Goal: Navigation & Orientation: Find specific page/section

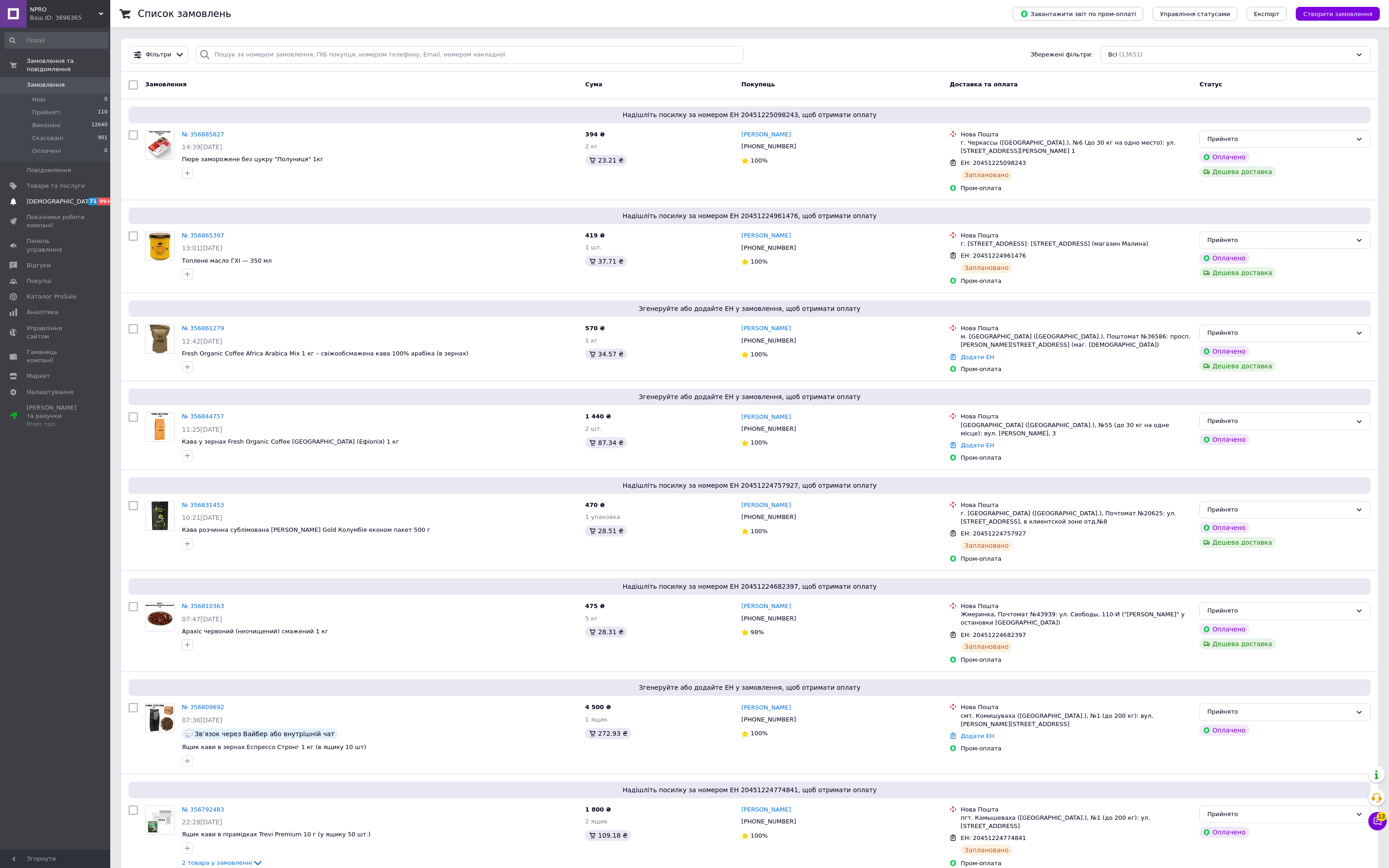
click at [72, 206] on span "[DEMOGRAPHIC_DATA]" at bounding box center [60, 202] width 68 height 9
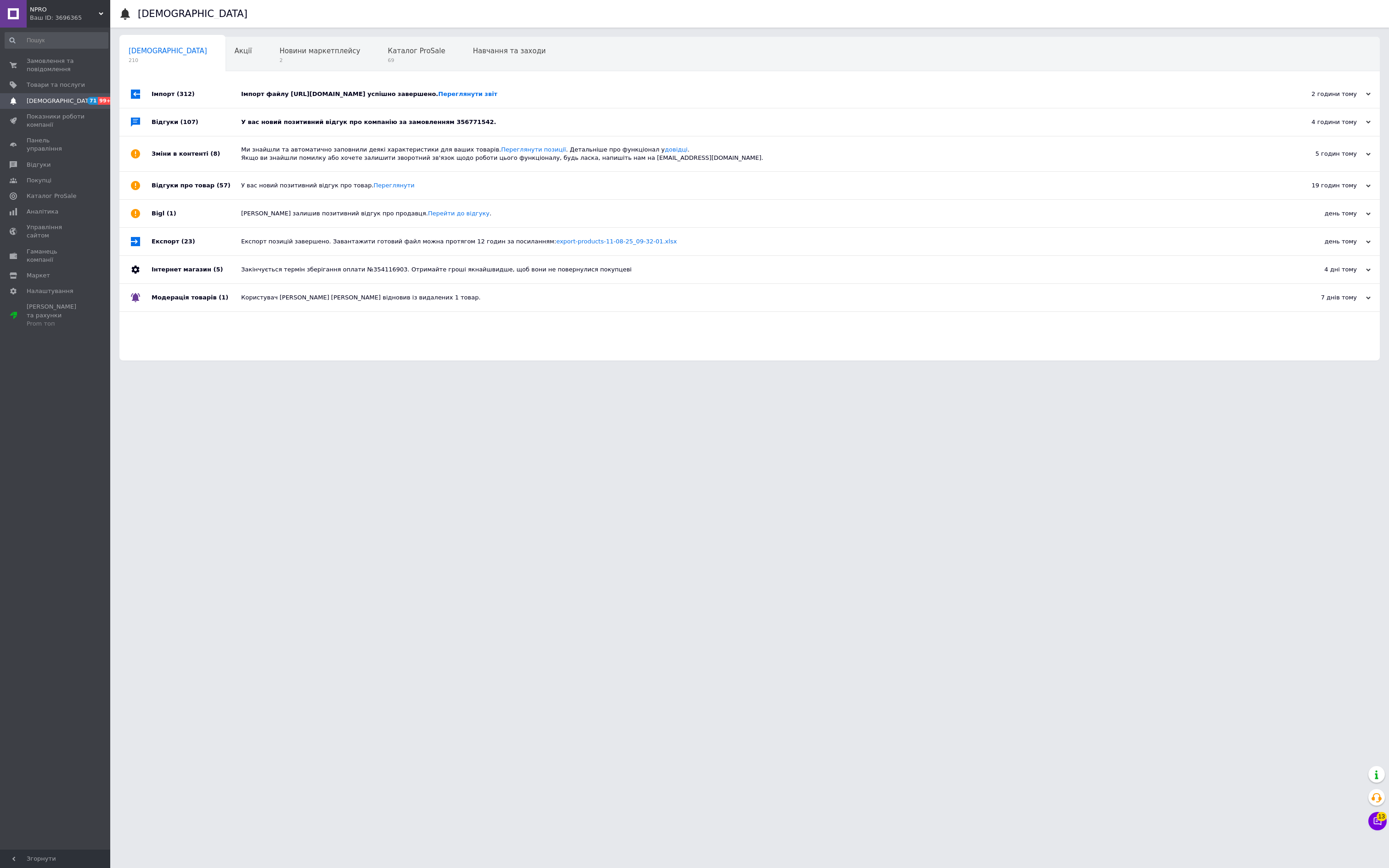
click at [353, 126] on div "У вас новий позитивний відгук про компанію за замовленням 356771542." at bounding box center [760, 122] width 1038 height 9
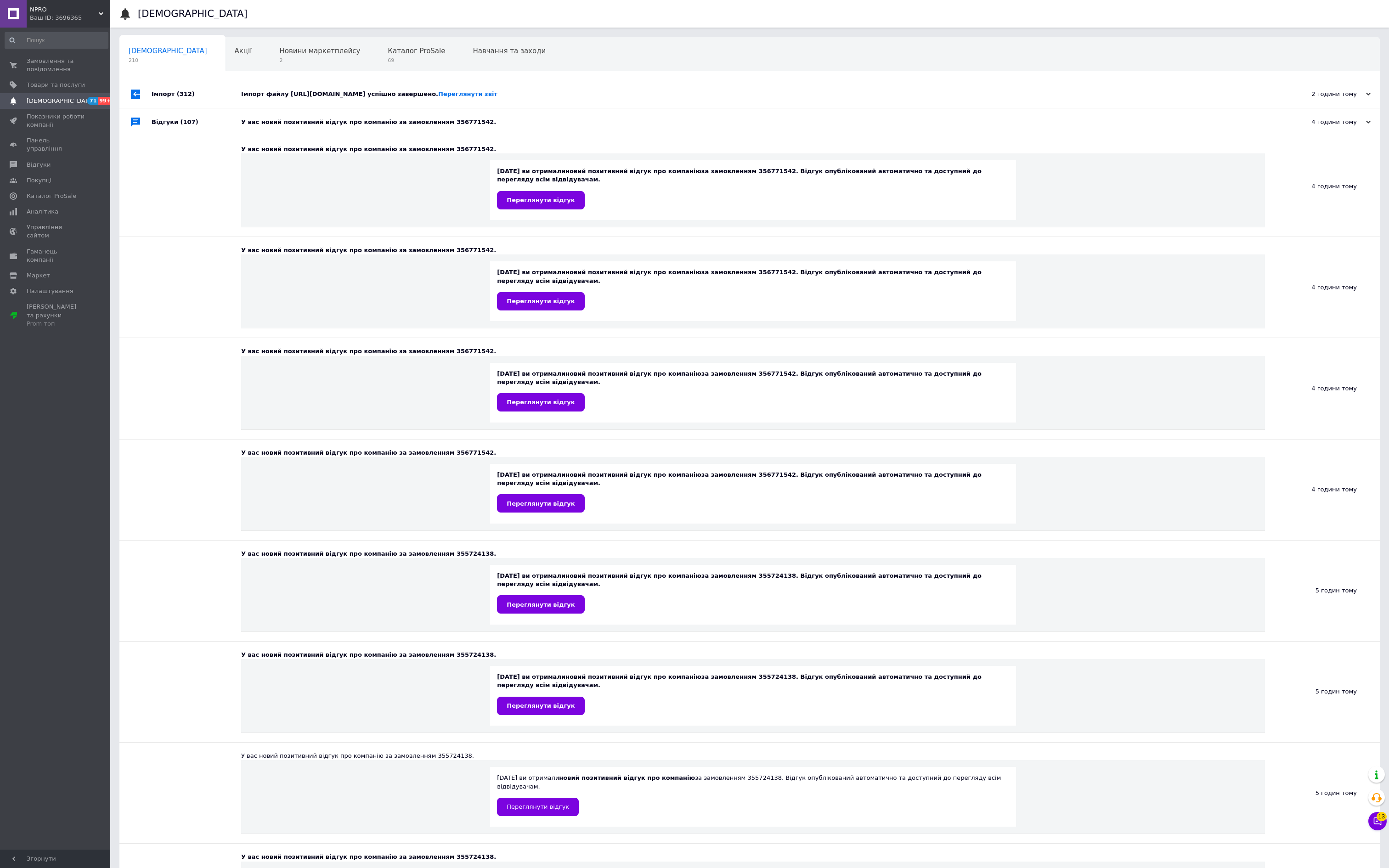
click at [544, 126] on div "У вас новий позитивний відгук про компанію за замовленням 356771542." at bounding box center [760, 122] width 1038 height 9
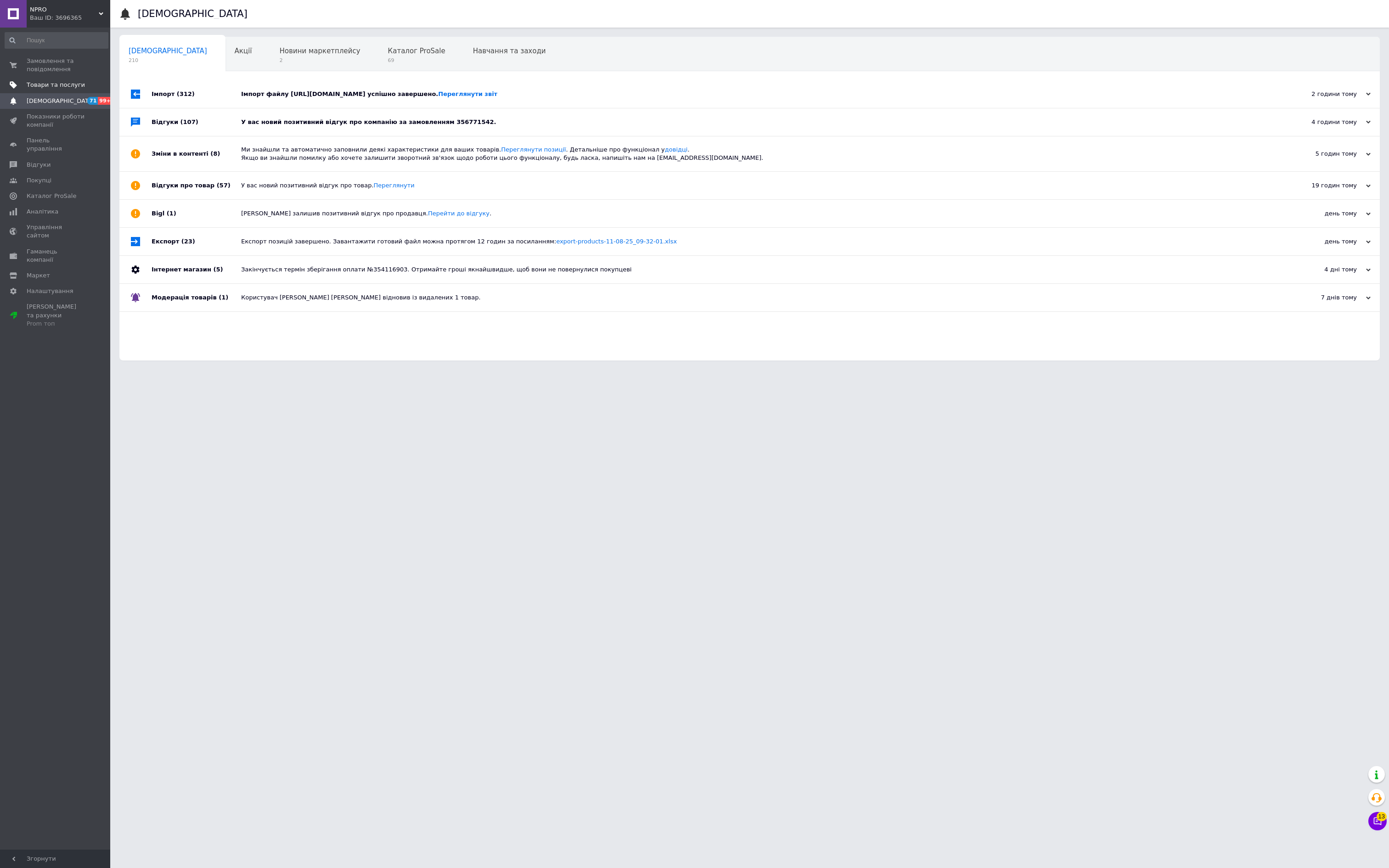
click at [56, 89] on span "Товари та послуги" at bounding box center [56, 85] width 58 height 9
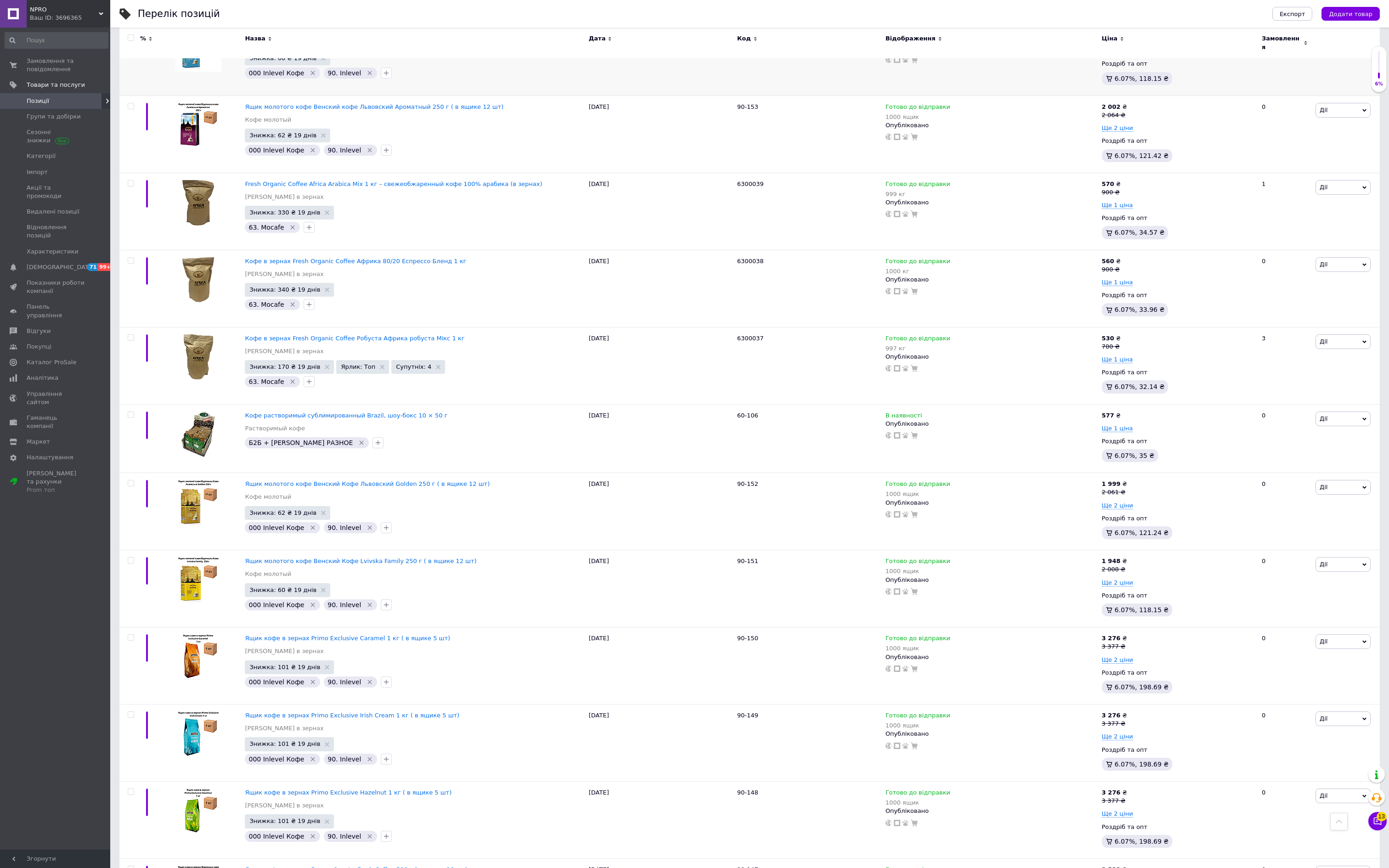
scroll to position [1296, 0]
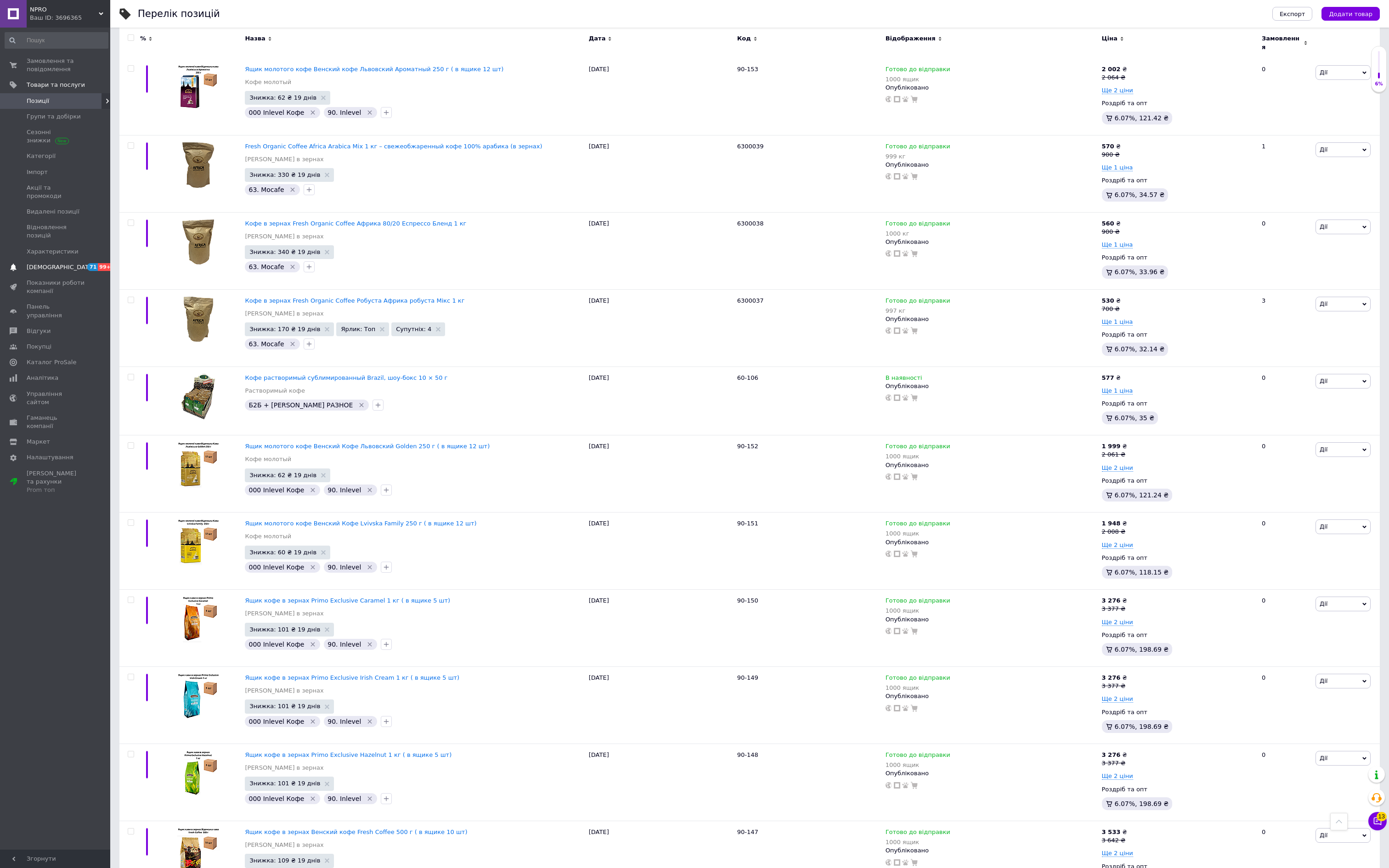
click at [93, 275] on link "Сповіщення 71 99+" at bounding box center [56, 267] width 113 height 15
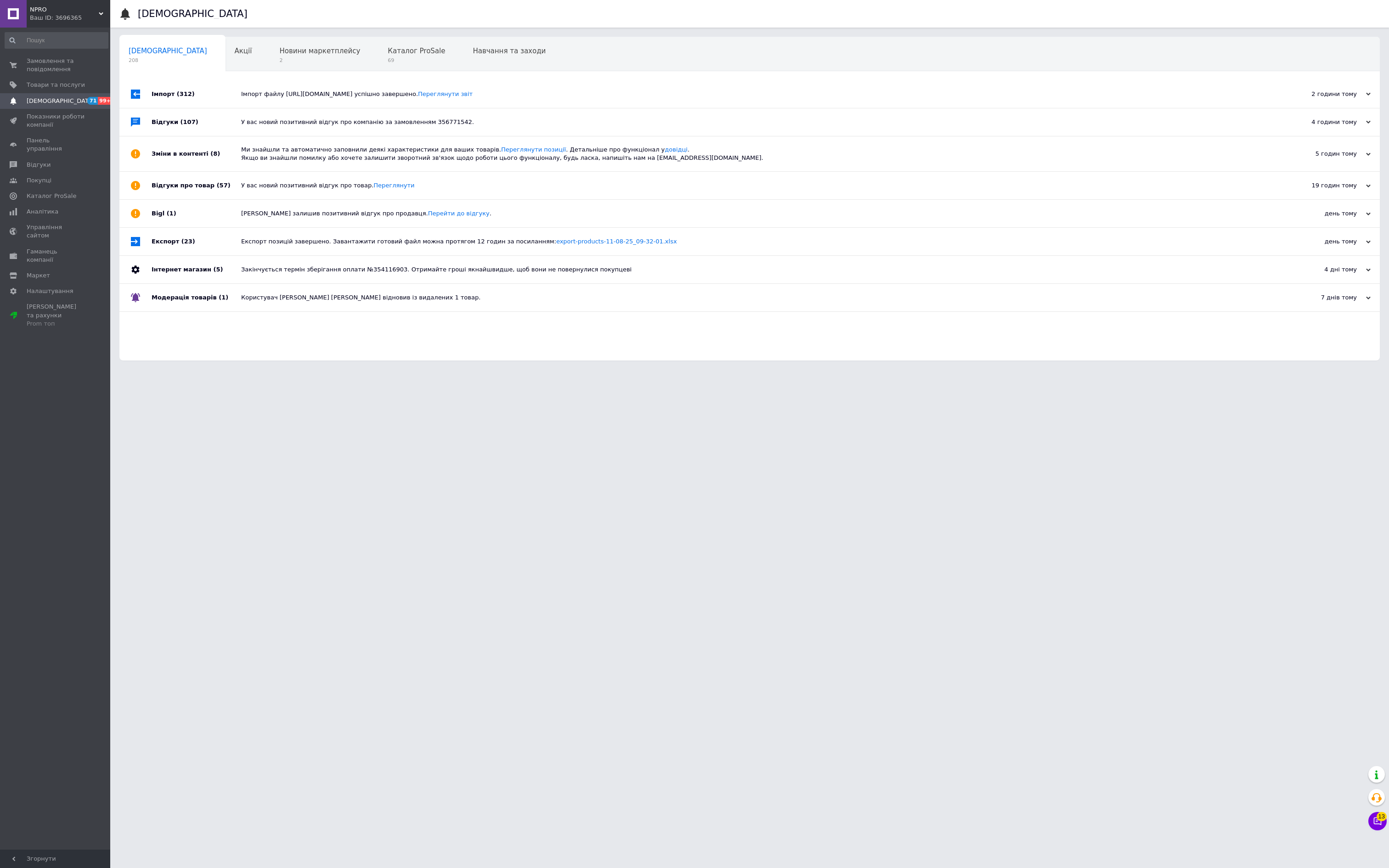
click at [93, 105] on span "71" at bounding box center [92, 101] width 11 height 8
